Goal: Information Seeking & Learning: Check status

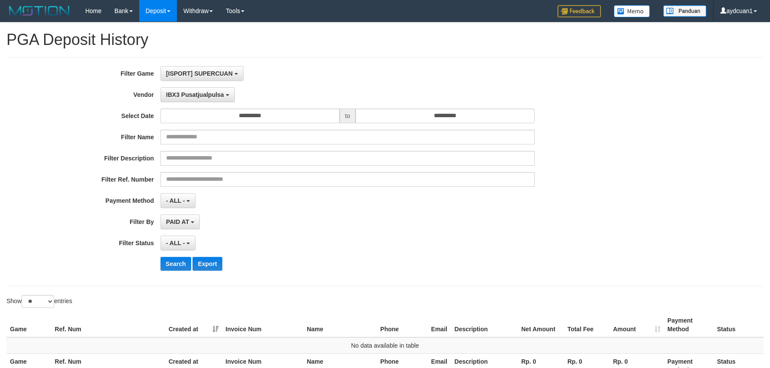
select select "**********"
select select "**"
click at [173, 260] on button "Search" at bounding box center [176, 264] width 31 height 14
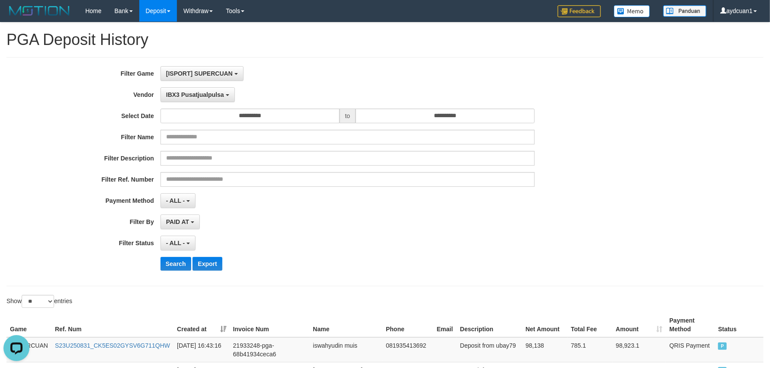
drag, startPoint x: 401, startPoint y: 226, endPoint x: 395, endPoint y: 227, distance: 6.2
click at [401, 226] on div "PAID AT PAID AT CREATED AT" at bounding box center [348, 222] width 374 height 15
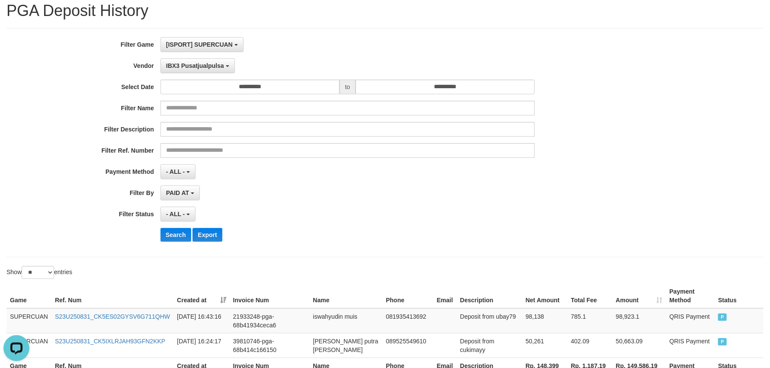
scroll to position [0, 0]
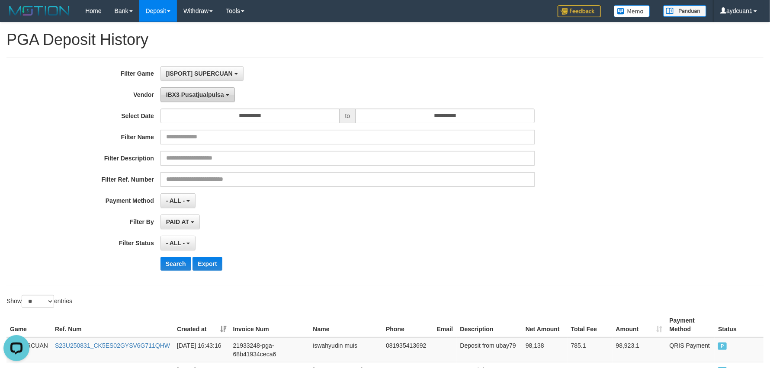
click at [197, 92] on span "IBX3 Pusatjualpulsa" at bounding box center [195, 94] width 58 height 7
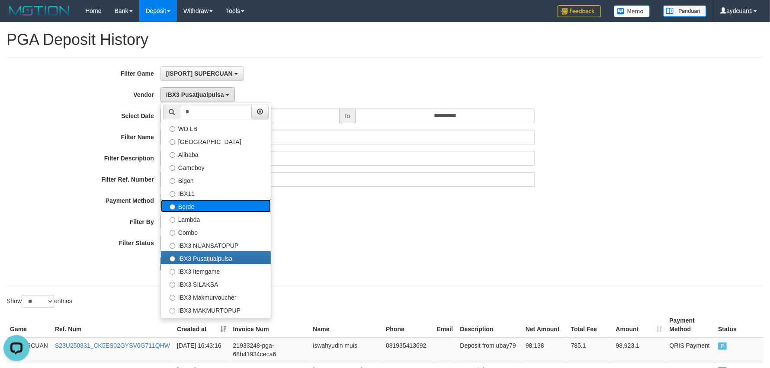
click at [199, 205] on label "Borde" at bounding box center [216, 205] width 110 height 13
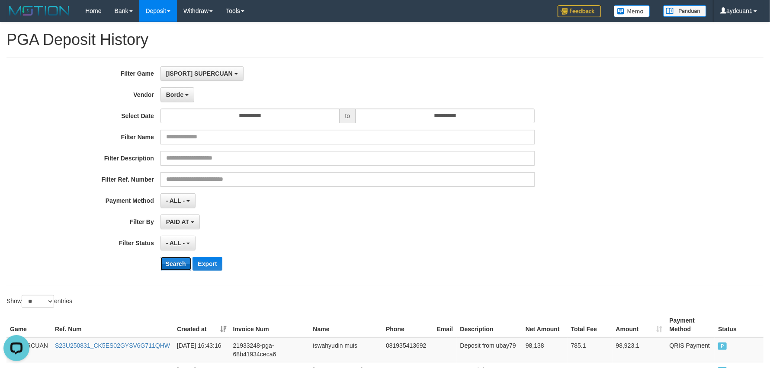
click at [184, 262] on button "Search" at bounding box center [176, 264] width 31 height 14
click at [189, 96] on button "Borde" at bounding box center [178, 94] width 34 height 15
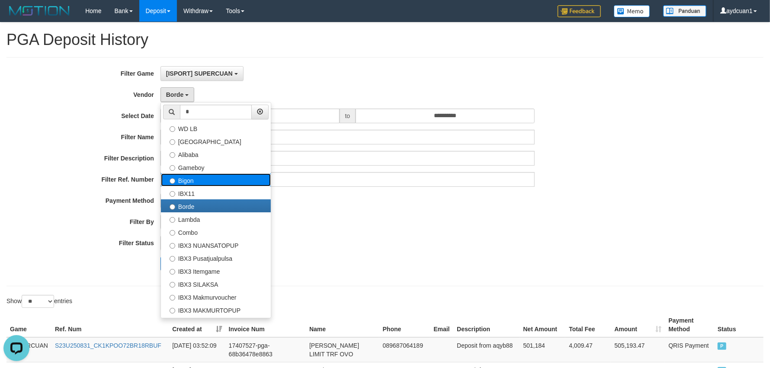
click at [199, 183] on label "Bigon" at bounding box center [216, 179] width 110 height 13
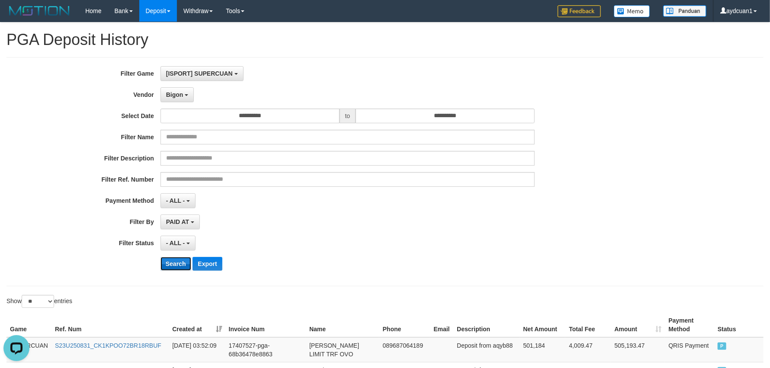
click at [179, 257] on button "Search" at bounding box center [176, 264] width 31 height 14
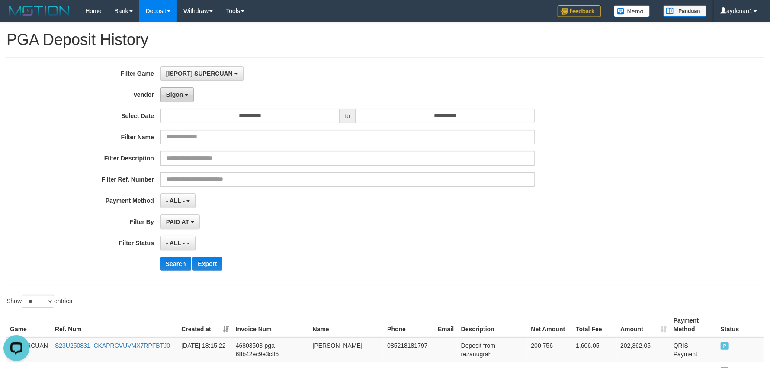
click at [178, 96] on span "Bigon" at bounding box center [174, 94] width 17 height 7
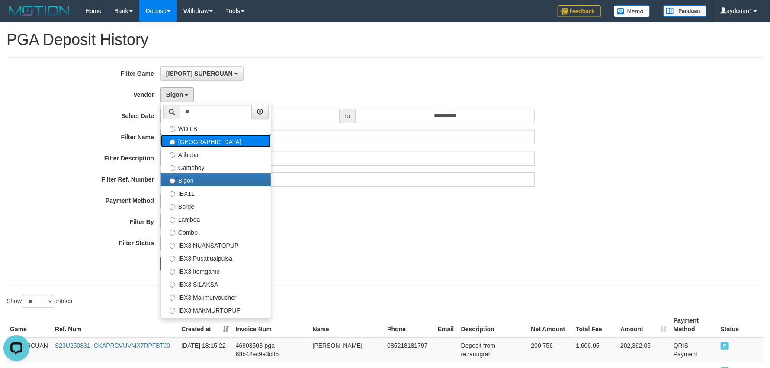
click at [194, 138] on label "[GEOGRAPHIC_DATA]" at bounding box center [216, 141] width 110 height 13
select select "**********"
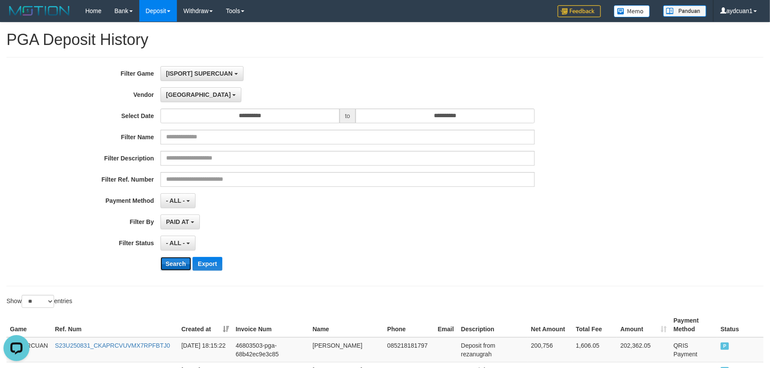
click at [177, 260] on button "Search" at bounding box center [176, 264] width 31 height 14
click at [175, 264] on button "Search" at bounding box center [176, 264] width 31 height 14
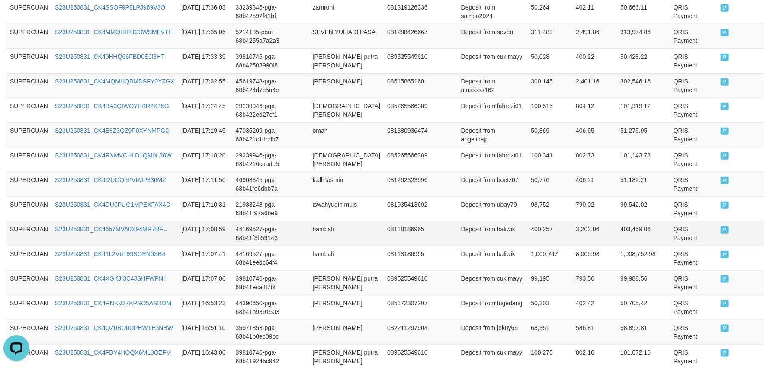
scroll to position [686, 0]
